Goal: Information Seeking & Learning: Learn about a topic

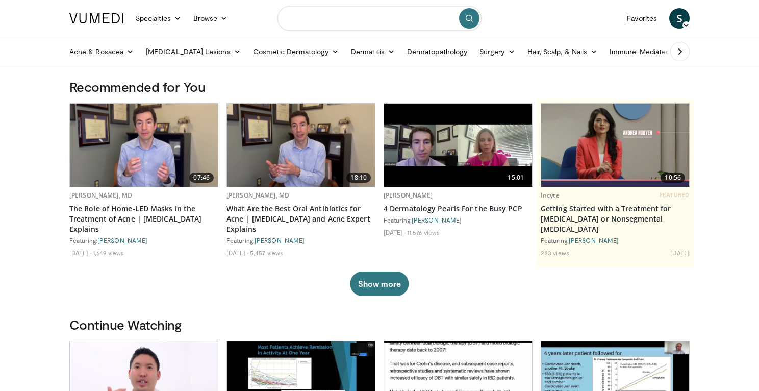
click at [316, 17] on input "Search topics, interventions" at bounding box center [380, 18] width 204 height 24
type input "****"
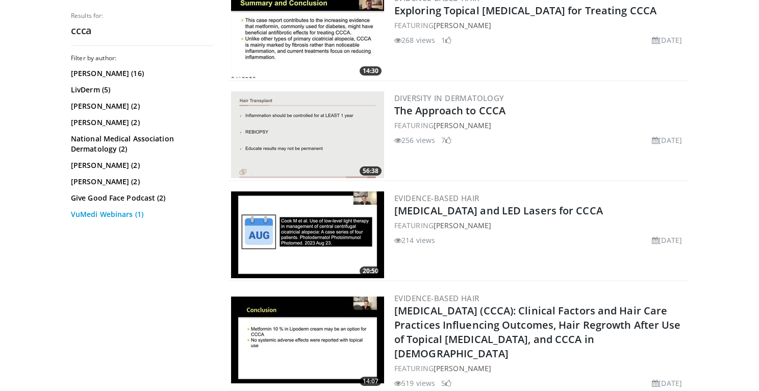
scroll to position [401, 0]
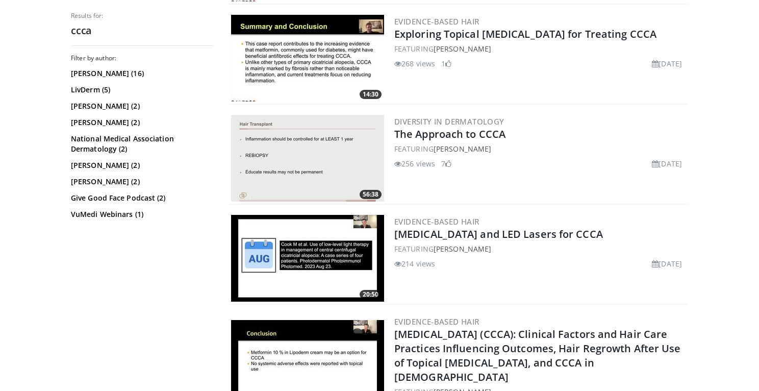
click at [295, 173] on img at bounding box center [307, 158] width 153 height 87
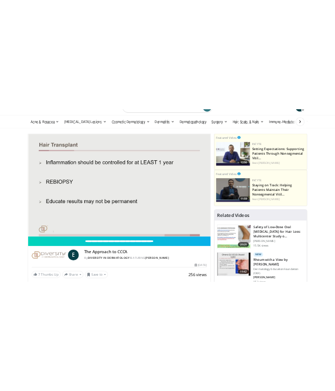
scroll to position [23, 0]
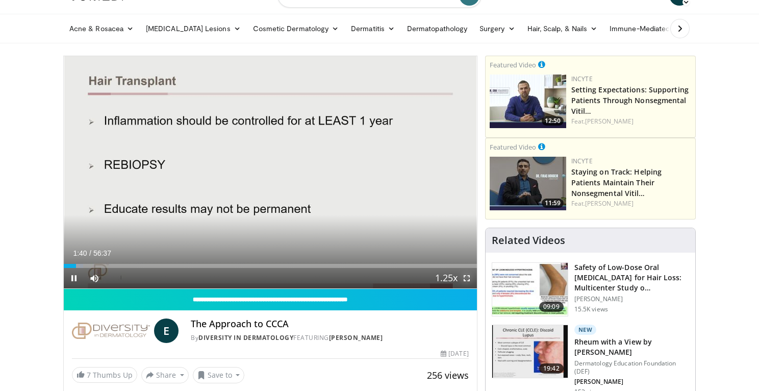
click at [468, 279] on span "Video Player" at bounding box center [467, 278] width 20 height 20
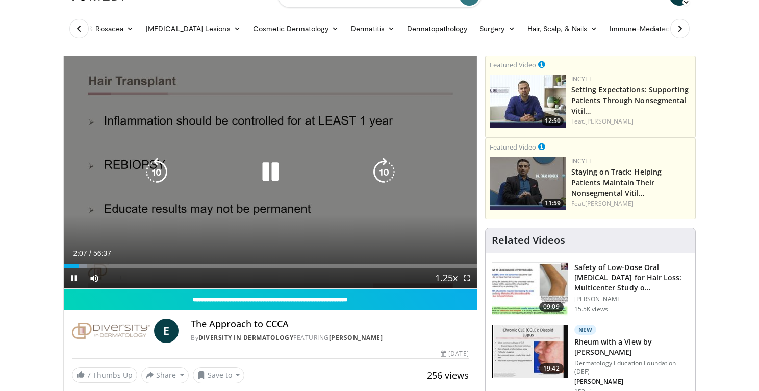
click at [267, 170] on icon "Video Player" at bounding box center [270, 172] width 29 height 29
